Goal: Navigation & Orientation: Find specific page/section

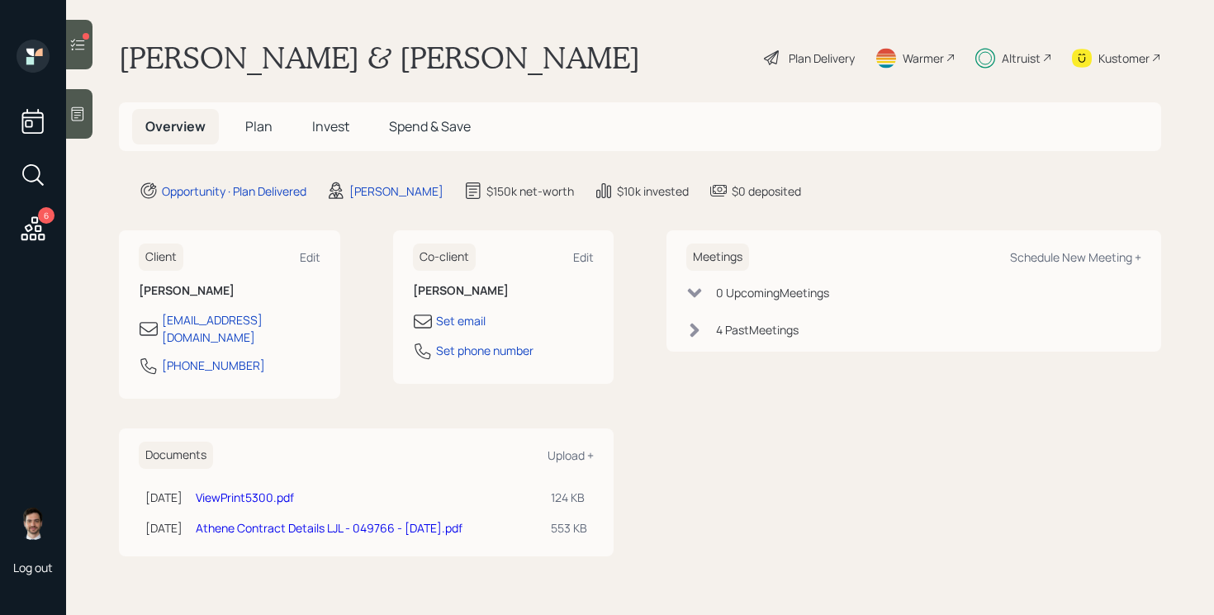
click at [253, 120] on span "Plan" at bounding box center [258, 126] width 27 height 18
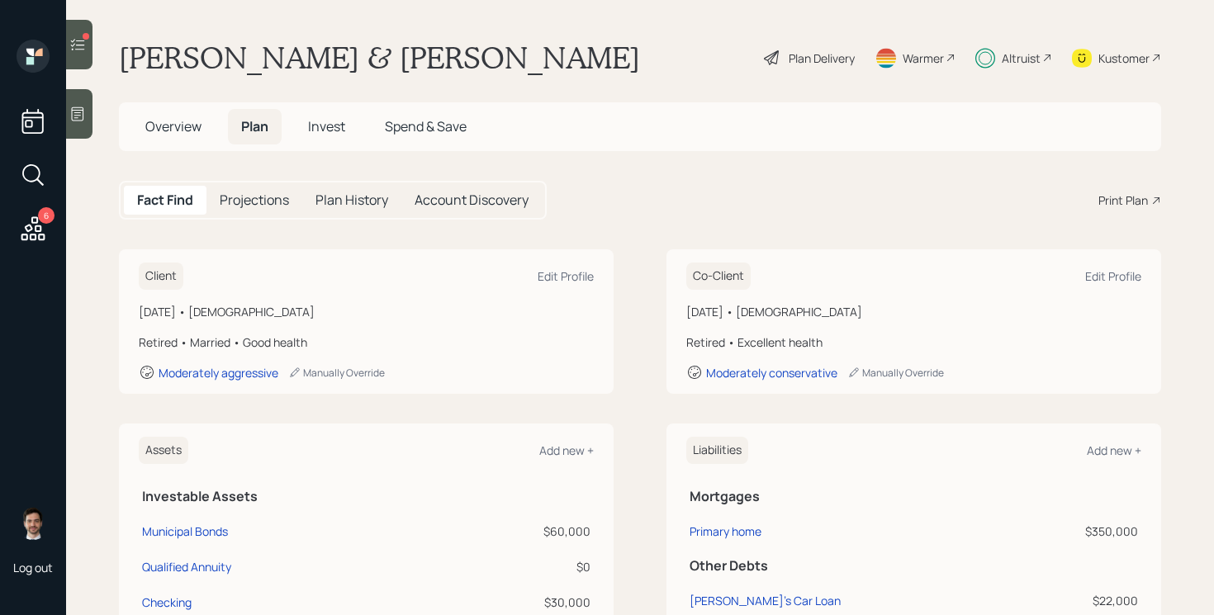
click at [327, 126] on span "Invest" at bounding box center [326, 126] width 37 height 18
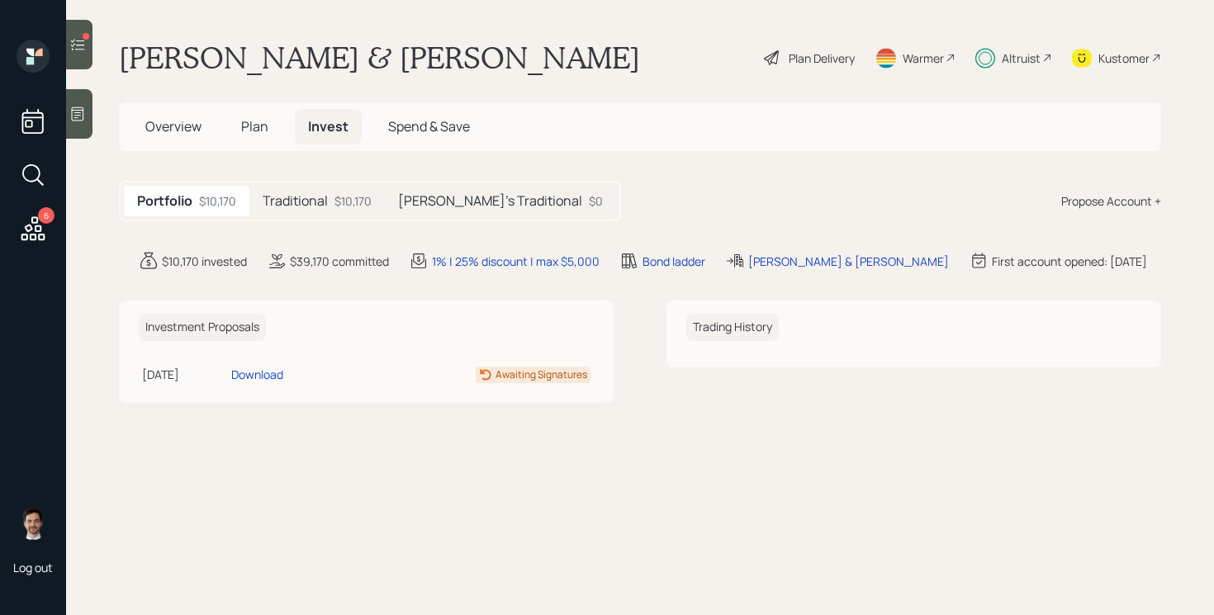
click at [310, 196] on h5 "Traditional" at bounding box center [295, 201] width 65 height 16
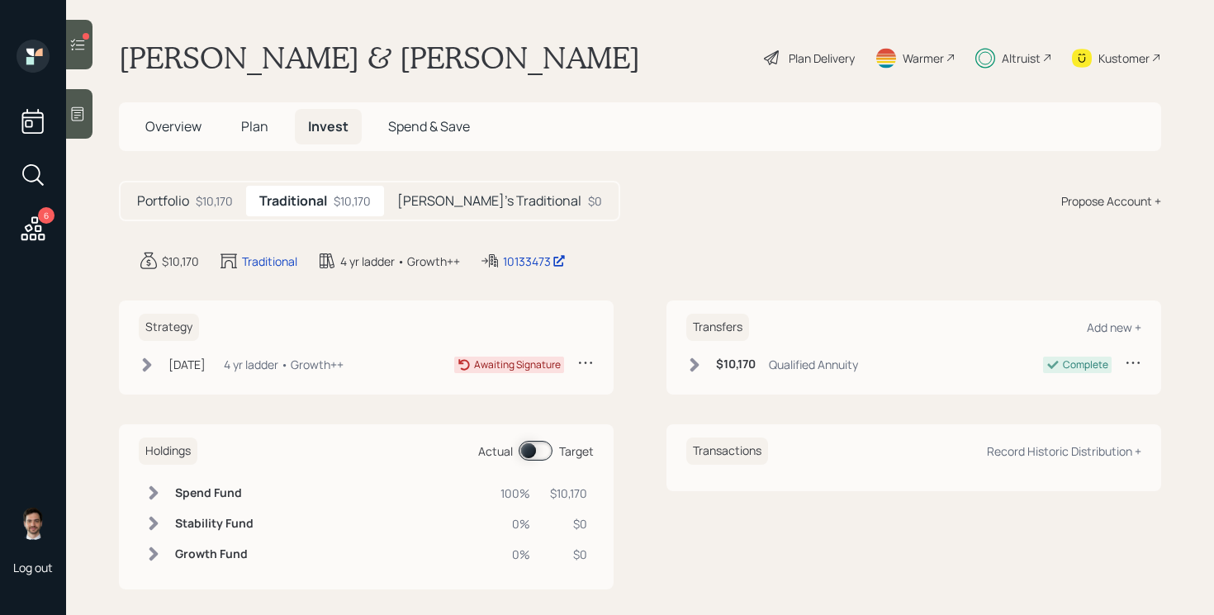
click at [443, 194] on h5 "[PERSON_NAME]'s Traditional" at bounding box center [489, 201] width 184 height 16
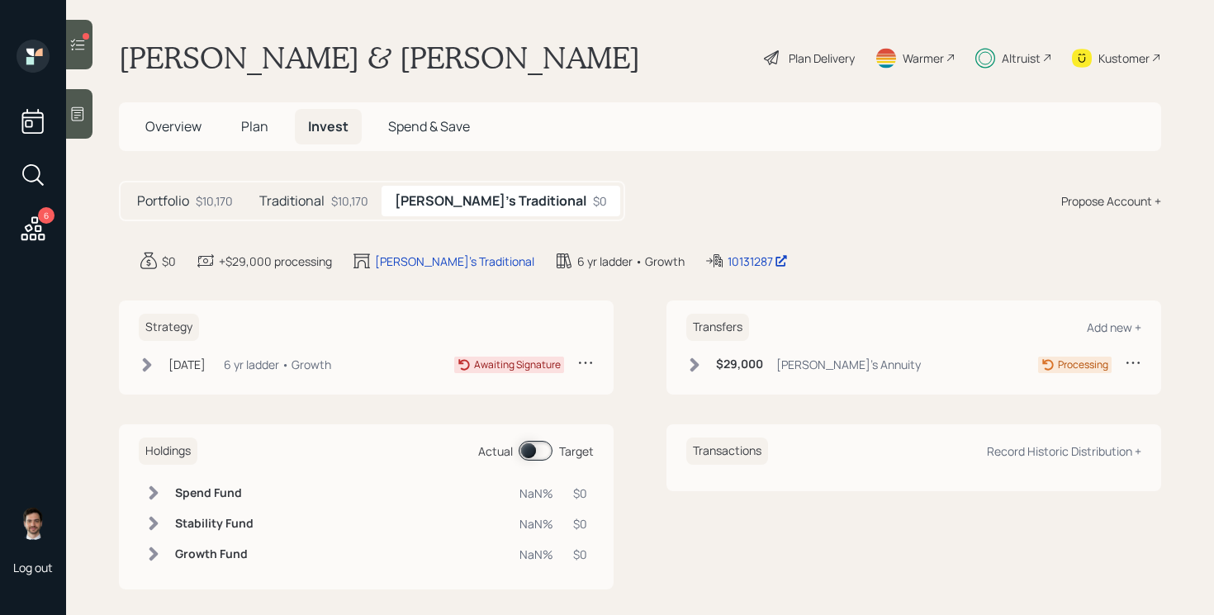
click at [301, 204] on h5 "Traditional" at bounding box center [291, 201] width 65 height 16
